Goal: Task Accomplishment & Management: Complete application form

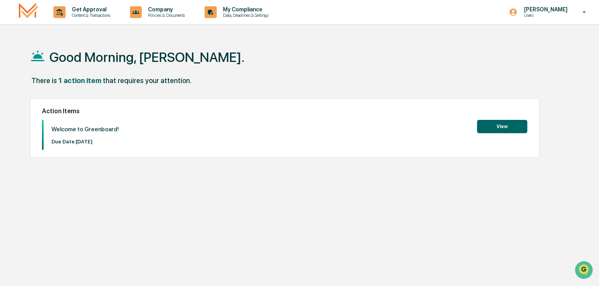
click at [502, 130] on button "View" at bounding box center [502, 126] width 50 height 13
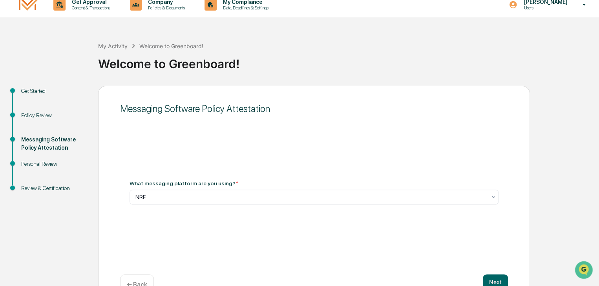
scroll to position [29, 0]
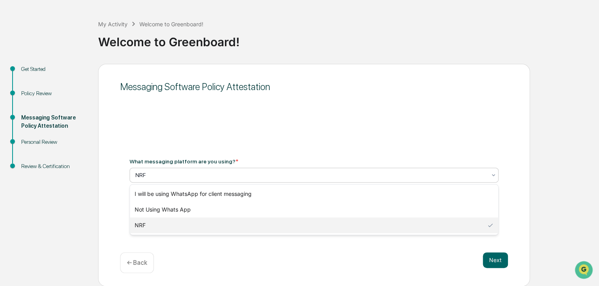
click at [281, 175] on div at bounding box center [310, 175] width 351 height 8
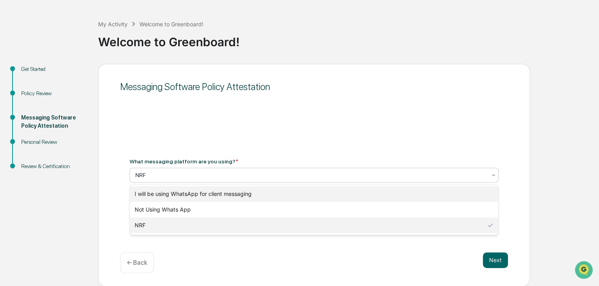
click at [259, 197] on div "I will be using WhatsApp for client messaging" at bounding box center [314, 194] width 368 height 16
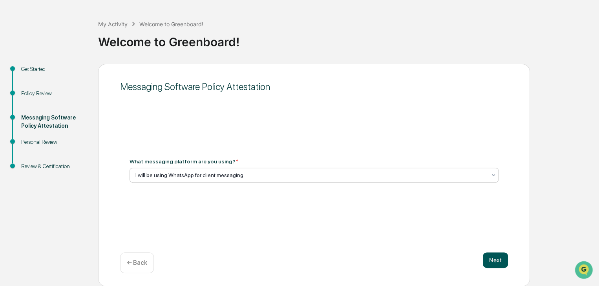
click at [493, 261] on button "Next" at bounding box center [495, 261] width 25 height 16
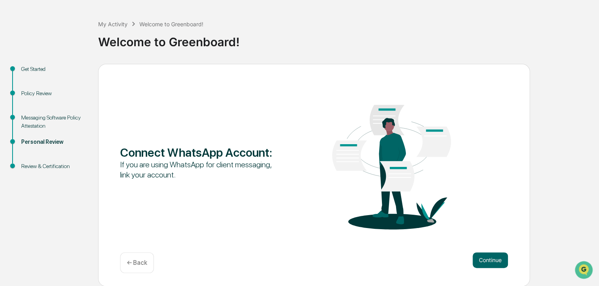
click at [140, 263] on p "← Back" at bounding box center [137, 262] width 20 height 7
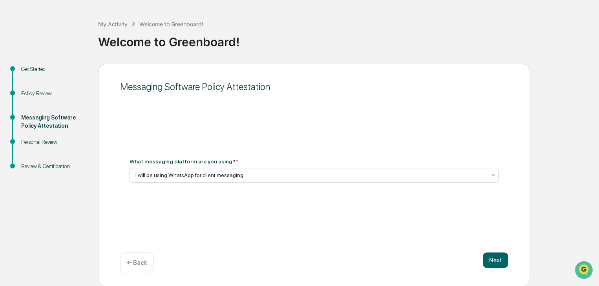
click at [287, 176] on div at bounding box center [310, 175] width 351 height 8
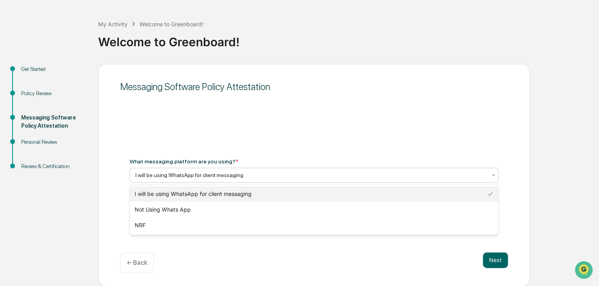
click at [316, 156] on div "What messaging platform are you using? * 3 results available. Use Up and Down t…" at bounding box center [314, 170] width 388 height 43
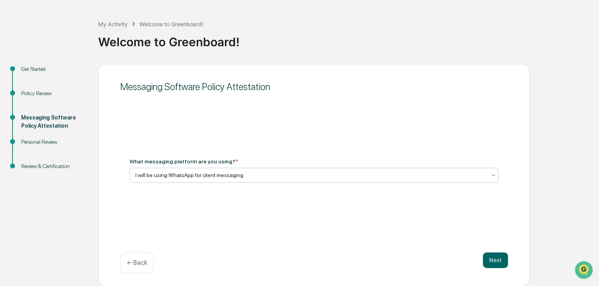
click at [193, 176] on div at bounding box center [310, 175] width 351 height 8
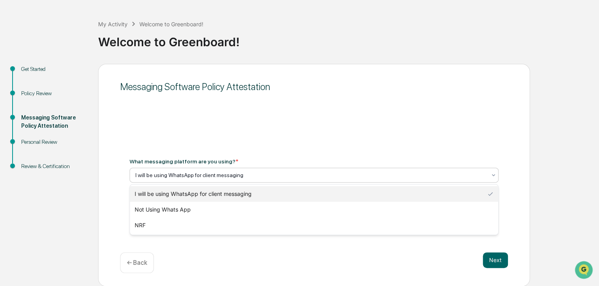
click at [193, 176] on div at bounding box center [310, 175] width 351 height 8
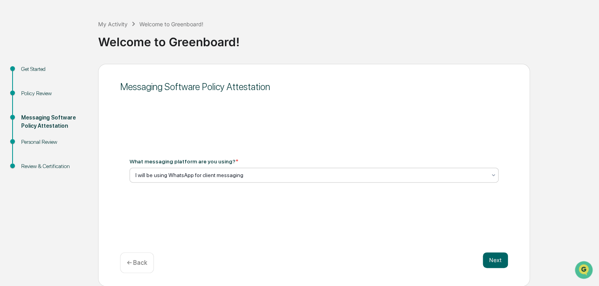
click at [182, 166] on div "What messaging platform are you using? * I will be using WhatsApp for client me…" at bounding box center [313, 171] width 369 height 24
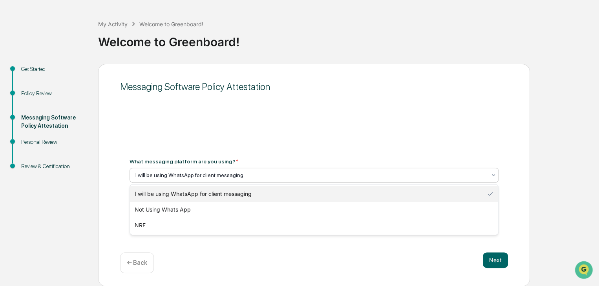
click at [187, 178] on div at bounding box center [310, 175] width 351 height 8
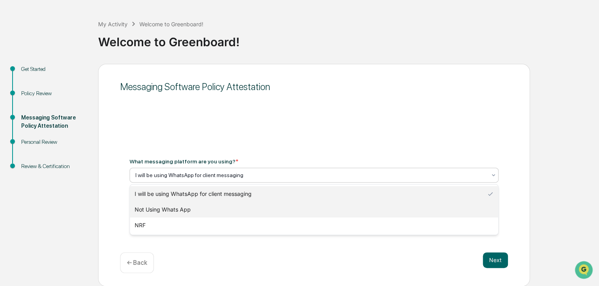
click at [197, 213] on div "Not Using Whats App" at bounding box center [314, 210] width 368 height 16
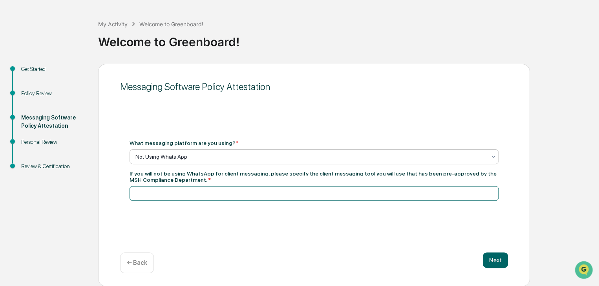
click at [224, 191] on input at bounding box center [313, 193] width 369 height 15
type input "**********"
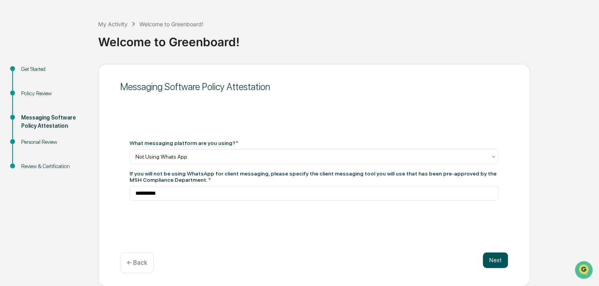
click at [496, 261] on button "Next" at bounding box center [495, 261] width 25 height 16
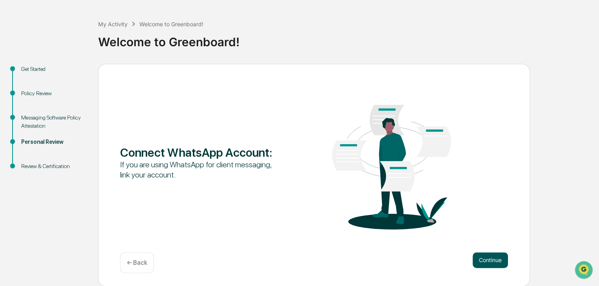
click at [490, 263] on button "Continue" at bounding box center [489, 261] width 35 height 16
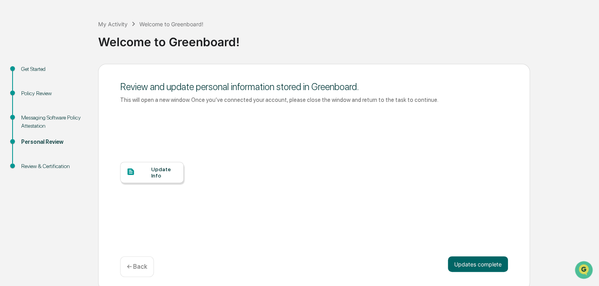
click at [490, 263] on button "Updates complete" at bounding box center [478, 265] width 60 height 16
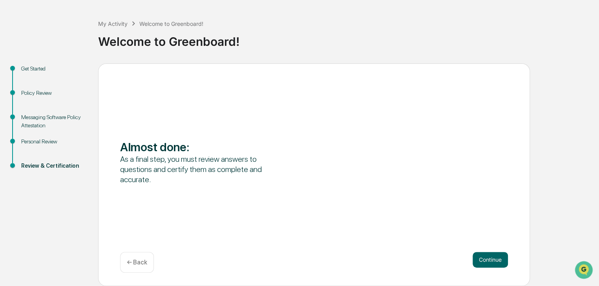
scroll to position [54, 0]
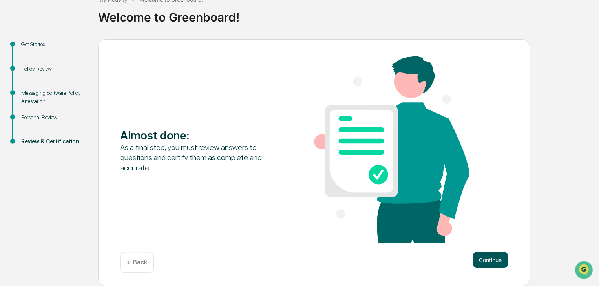
click at [489, 259] on button "Continue" at bounding box center [489, 260] width 35 height 16
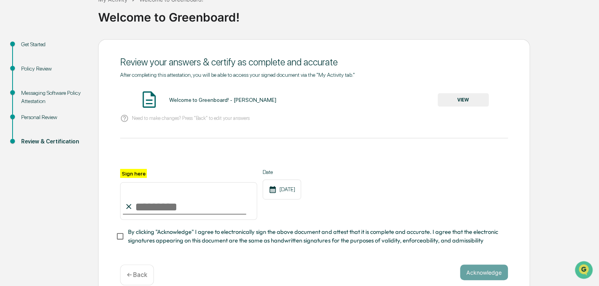
click at [176, 192] on input "Sign here" at bounding box center [188, 201] width 137 height 38
type input "**********"
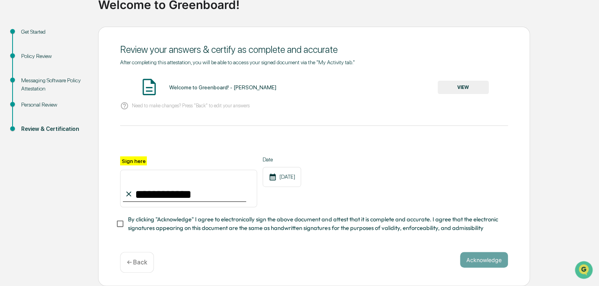
click at [184, 223] on span "By clicking "Acknowledge" I agree to electronically sign the above document and…" at bounding box center [315, 224] width 374 height 18
click at [494, 259] on button "Acknowledge" at bounding box center [484, 260] width 48 height 16
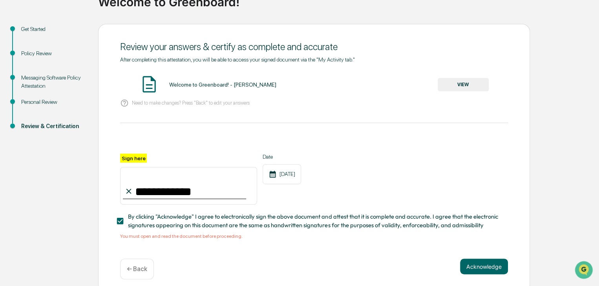
click at [202, 83] on div "Welcome to Greenboard! - [PERSON_NAME]" at bounding box center [222, 85] width 107 height 6
click at [156, 82] on img at bounding box center [149, 85] width 20 height 20
click at [148, 85] on img at bounding box center [149, 85] width 20 height 20
click at [140, 116] on div "**********" at bounding box center [314, 148] width 388 height 183
click at [496, 83] on div "Welcome to Greenboard! - [PERSON_NAME] VIEW" at bounding box center [314, 85] width 388 height 21
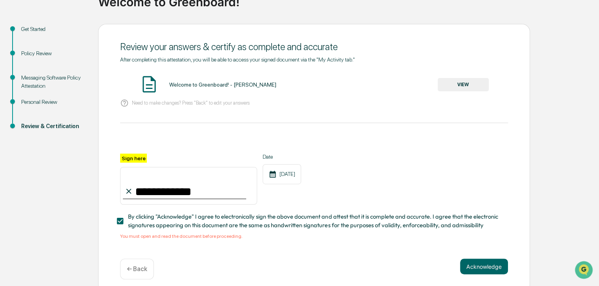
click at [473, 84] on button "VIEW" at bounding box center [463, 84] width 51 height 13
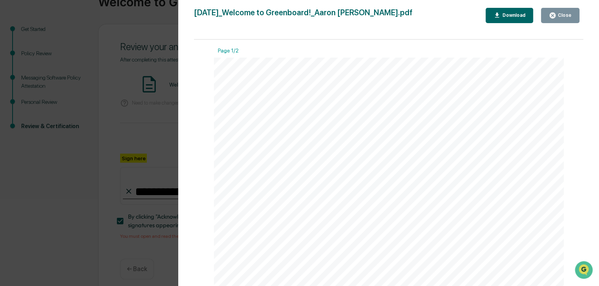
click at [505, 18] on div "Download" at bounding box center [512, 15] width 25 height 5
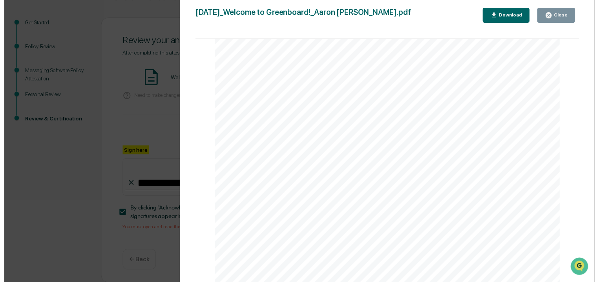
scroll to position [79, 0]
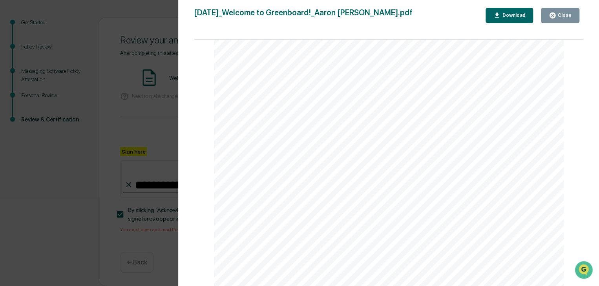
click at [569, 20] on button "Close" at bounding box center [560, 15] width 38 height 15
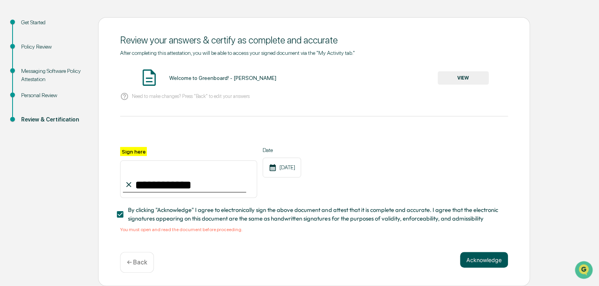
click at [472, 261] on button "Acknowledge" at bounding box center [484, 260] width 48 height 16
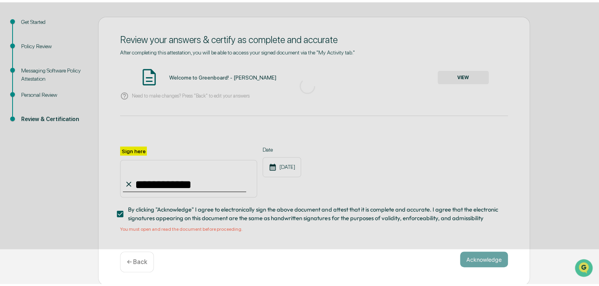
scroll to position [29, 0]
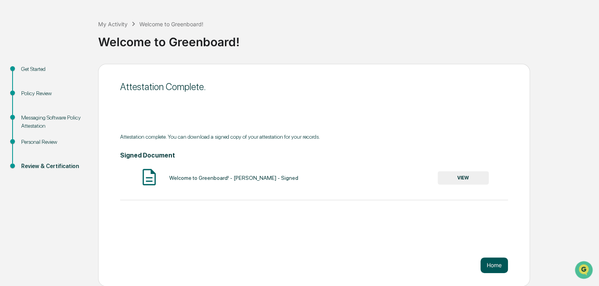
click at [494, 264] on button "Home" at bounding box center [493, 266] width 27 height 16
